Goal: Check status: Check status

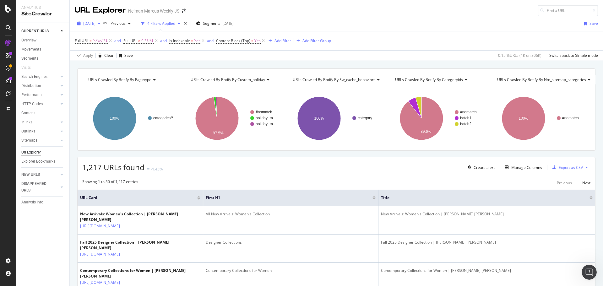
click at [95, 25] on span "[DATE]" at bounding box center [89, 23] width 12 height 5
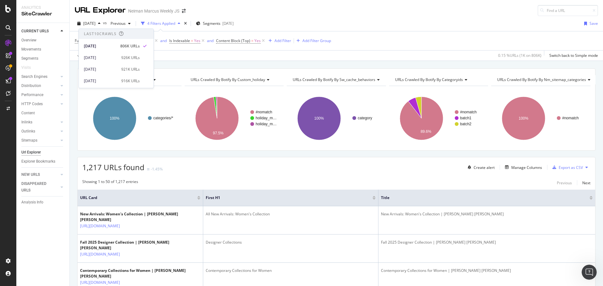
click at [381, 39] on div "Full URL = ^.*/c/.*$ and Full URL ≠ ^.*?.*$ and Is Indexable = Yes and Content …" at bounding box center [336, 40] width 523 height 19
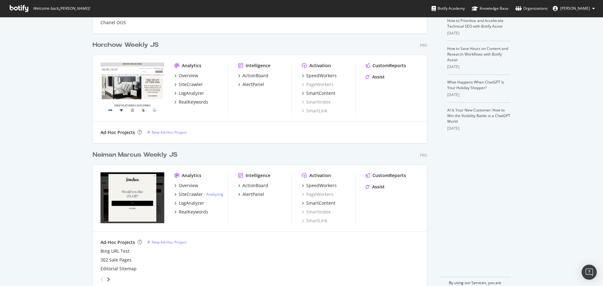
scroll to position [157, 0]
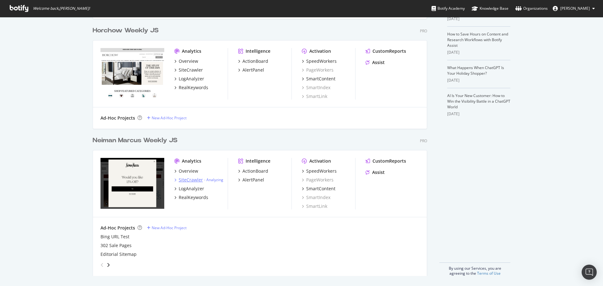
click at [193, 181] on div "SiteCrawler" at bounding box center [191, 180] width 24 height 6
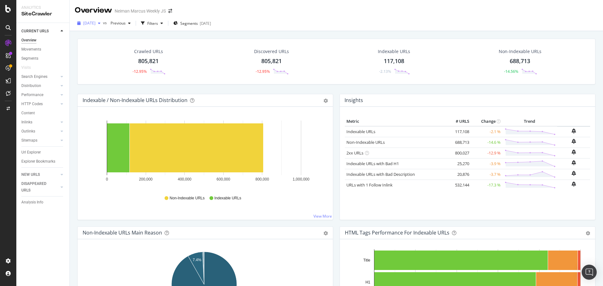
click at [95, 24] on span "[DATE]" at bounding box center [89, 22] width 12 height 5
